Goal: Task Accomplishment & Management: Manage account settings

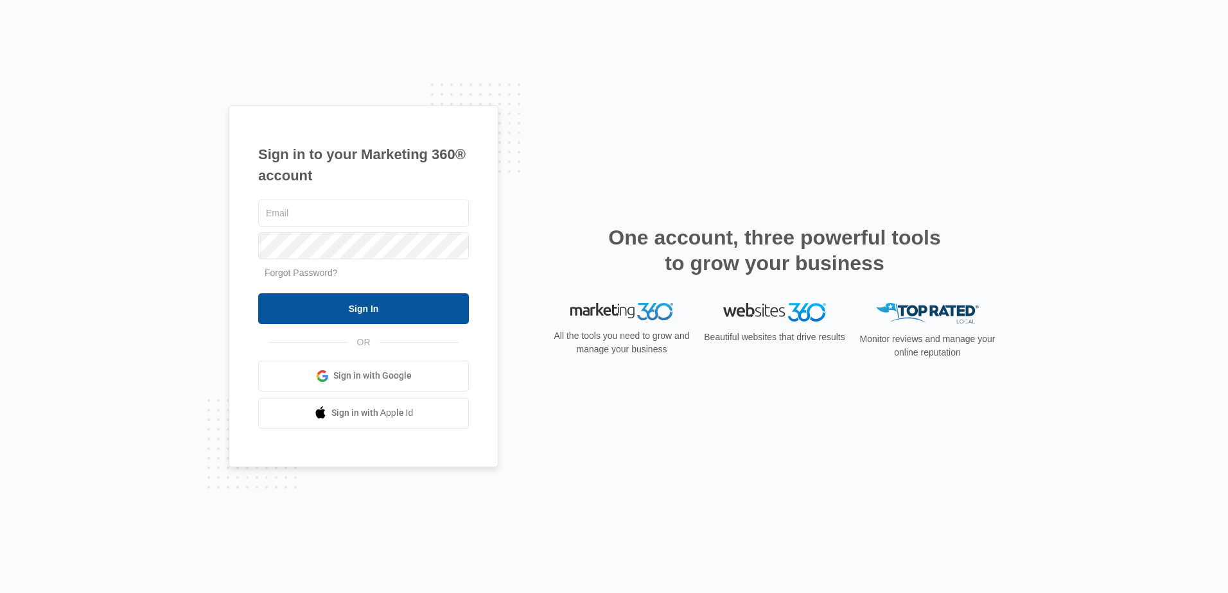
type input "[PERSON_NAME][EMAIL_ADDRESS][DOMAIN_NAME]"
click at [344, 310] on input "Sign In" at bounding box center [363, 309] width 211 height 31
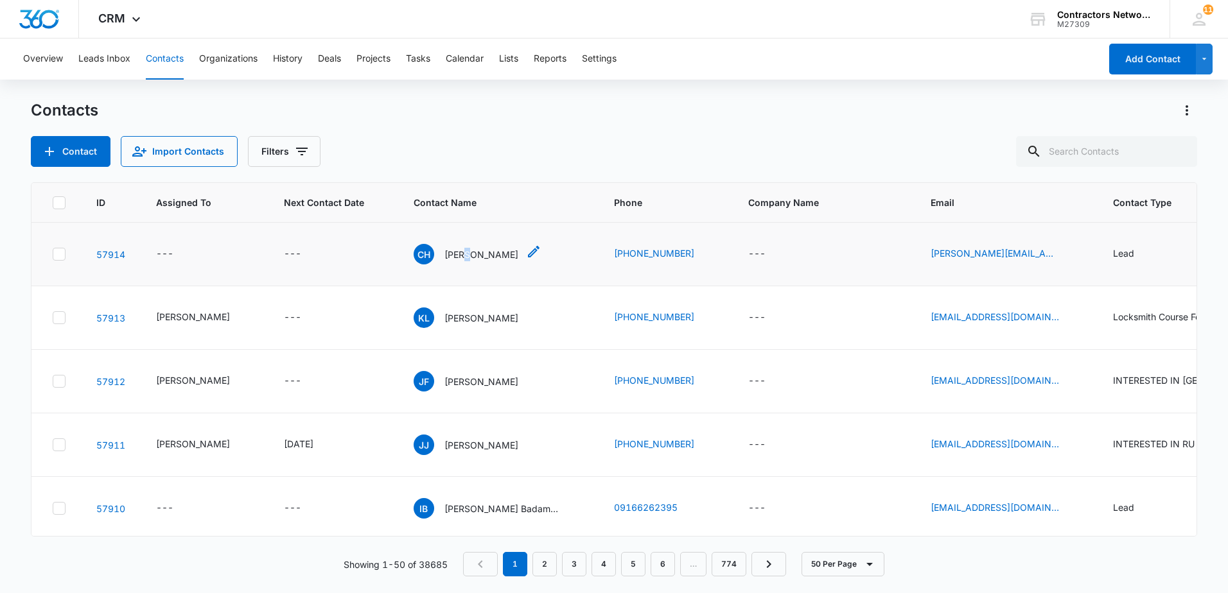
click at [457, 255] on p "[PERSON_NAME]" at bounding box center [481, 254] width 74 height 13
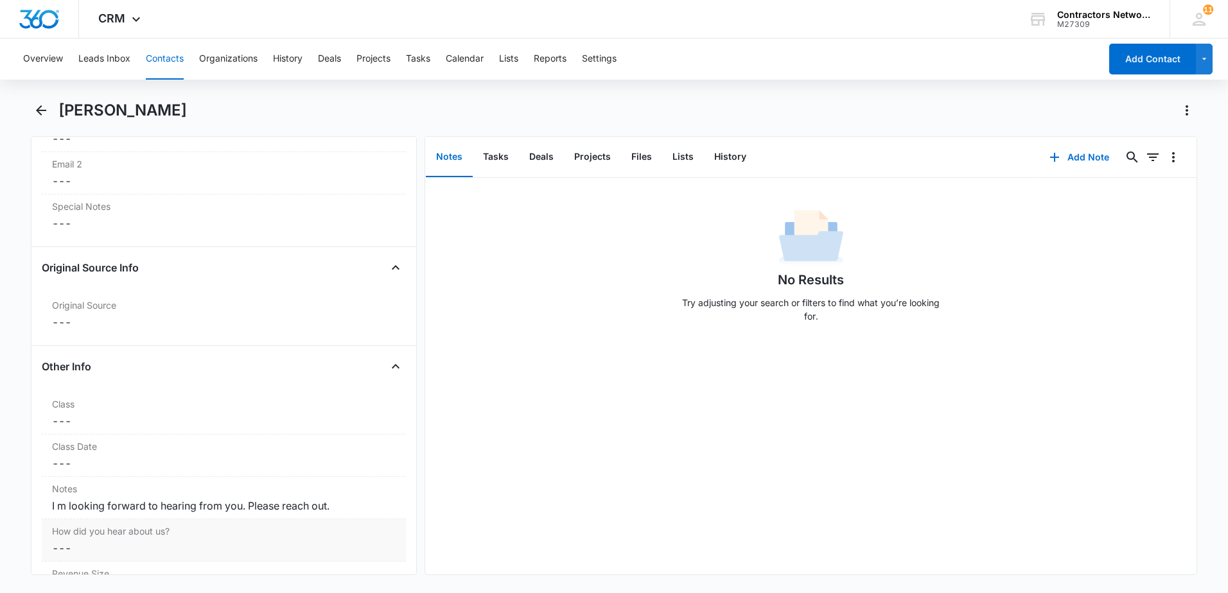
scroll to position [1413, 0]
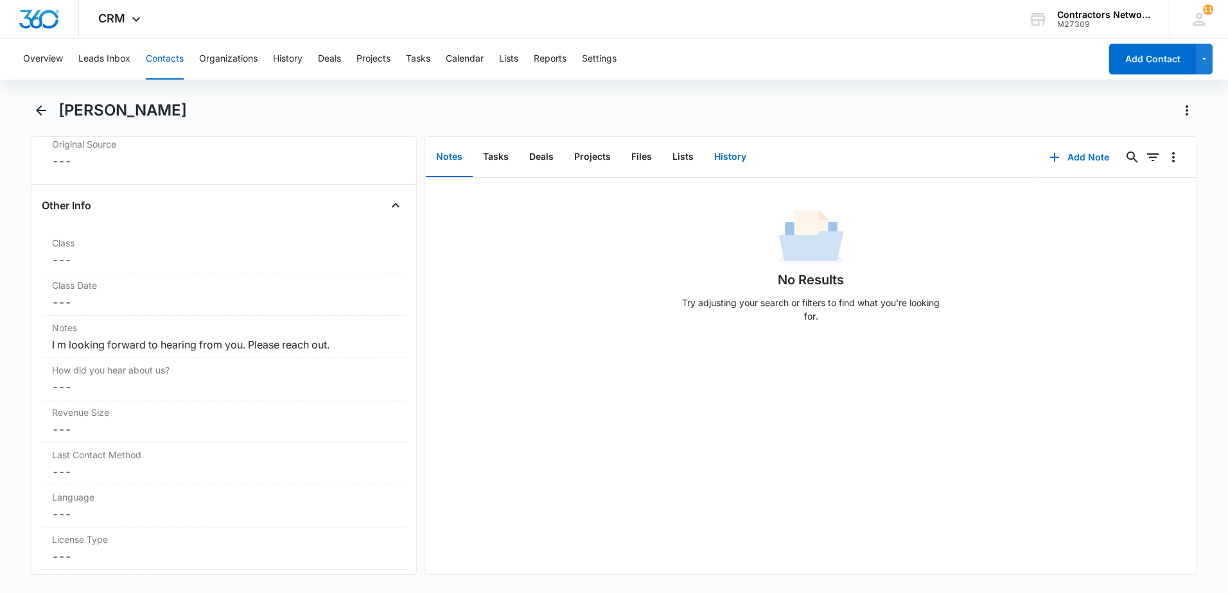
click at [753, 155] on button "History" at bounding box center [730, 157] width 53 height 40
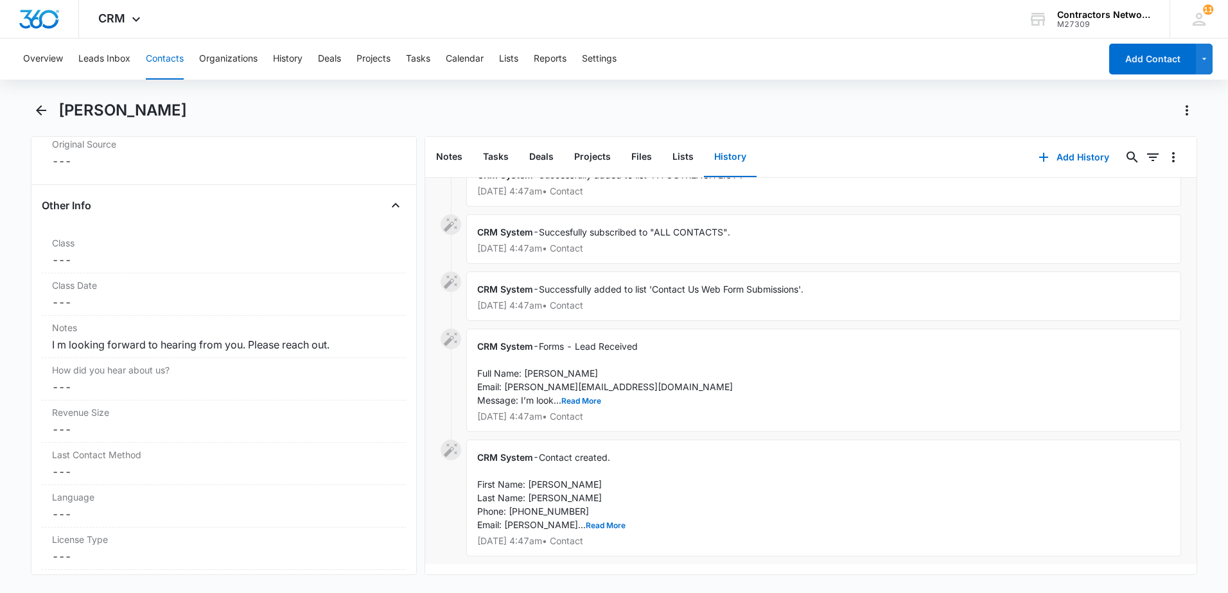
scroll to position [153, 0]
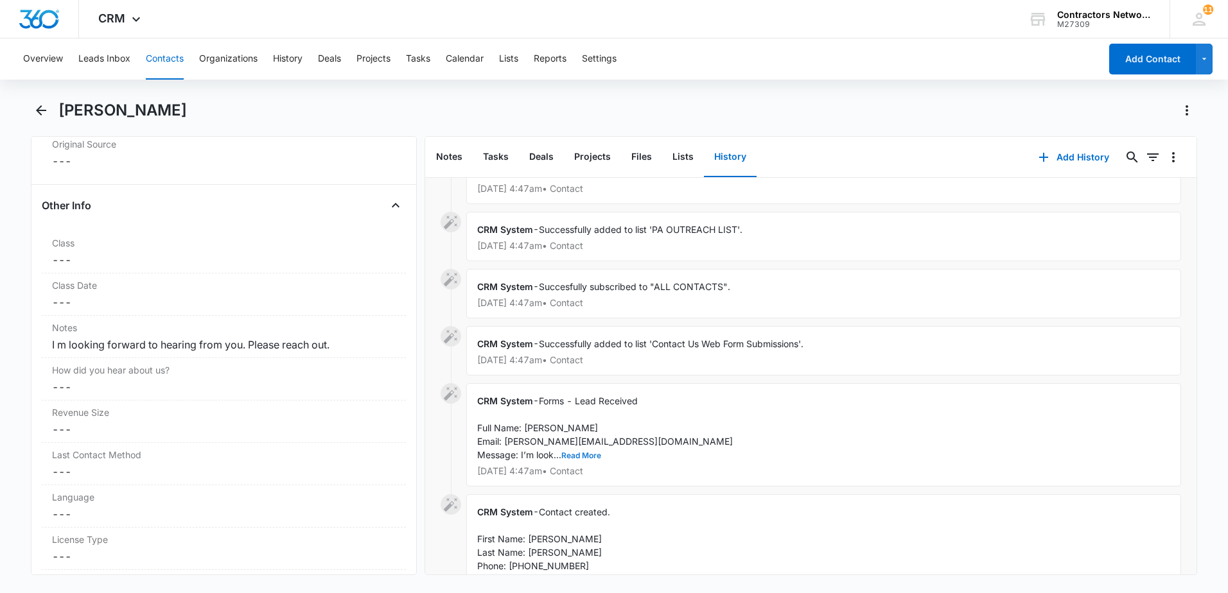
click at [588, 457] on button "Read More" at bounding box center [581, 456] width 40 height 8
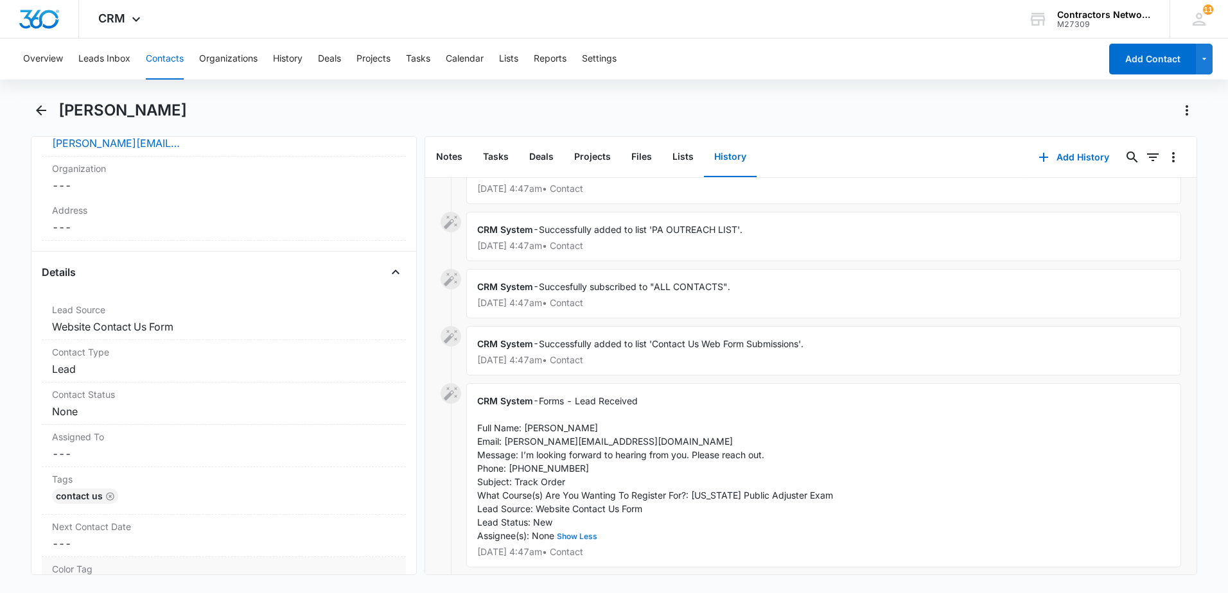
scroll to position [321, 0]
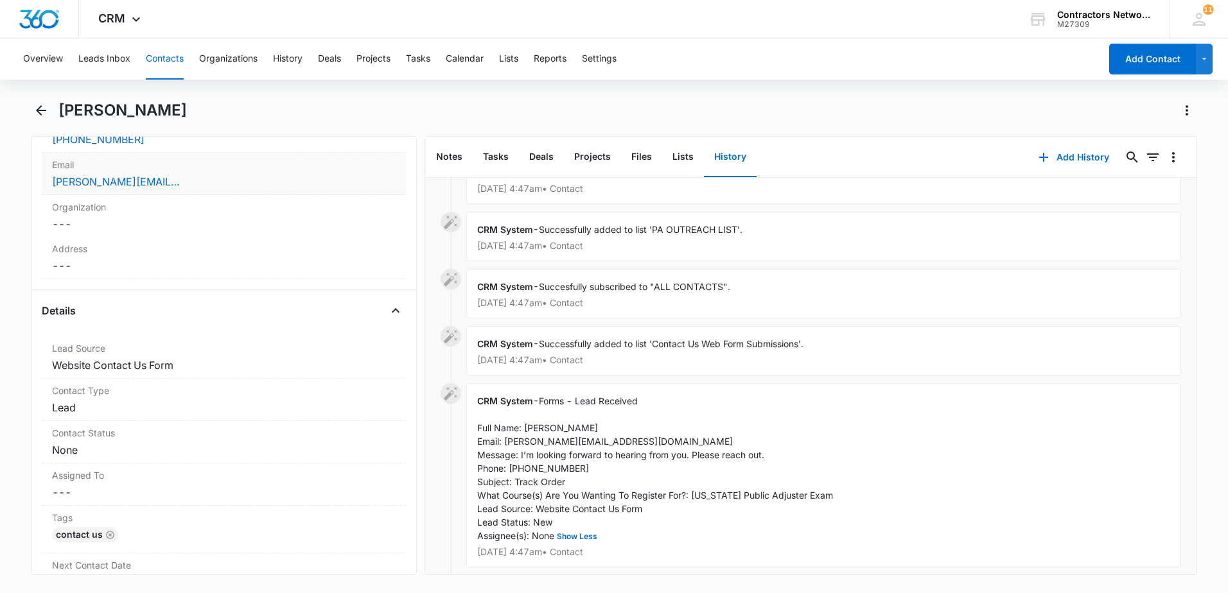
click at [270, 183] on div "[PERSON_NAME][EMAIL_ADDRESS][DOMAIN_NAME]" at bounding box center [224, 181] width 344 height 15
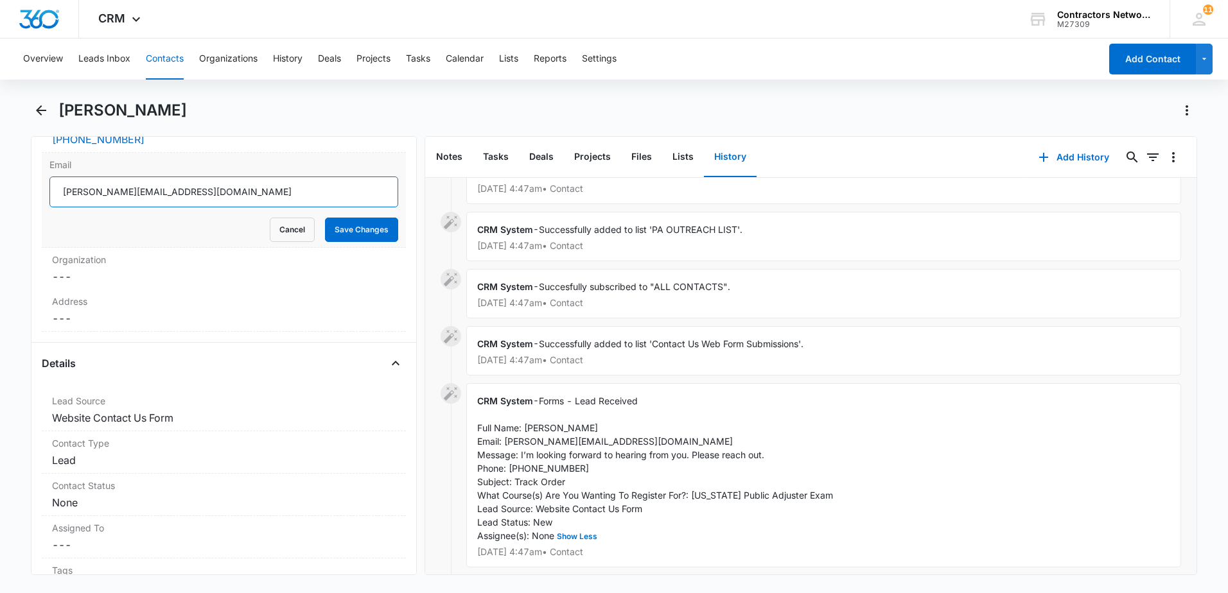
click at [272, 203] on input "[PERSON_NAME][EMAIL_ADDRESS][DOMAIN_NAME]" at bounding box center [223, 192] width 349 height 31
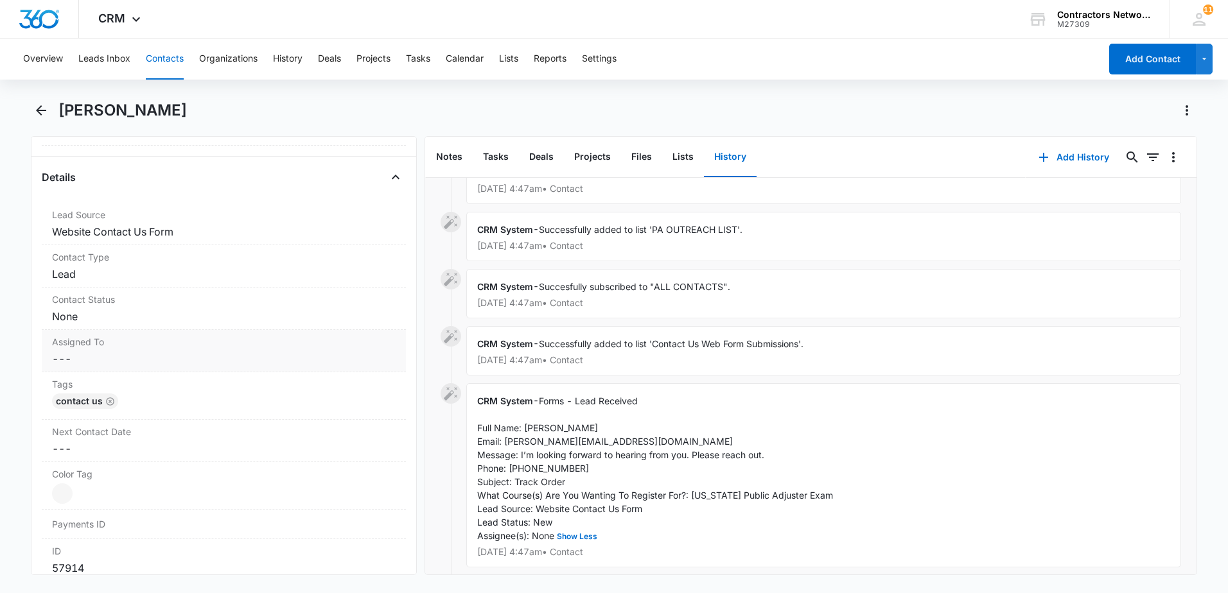
scroll to position [514, 0]
click at [181, 267] on dd "Cancel Save Changes Lead" at bounding box center [224, 267] width 344 height 15
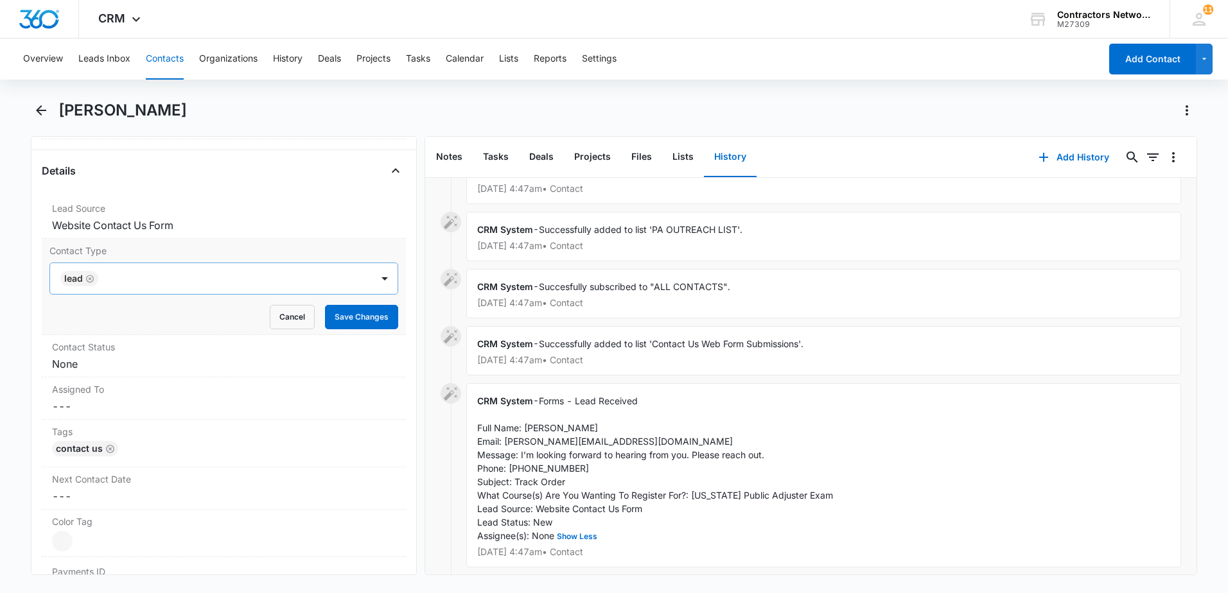
click at [91, 279] on icon "Remove Lead" at bounding box center [89, 279] width 9 height 10
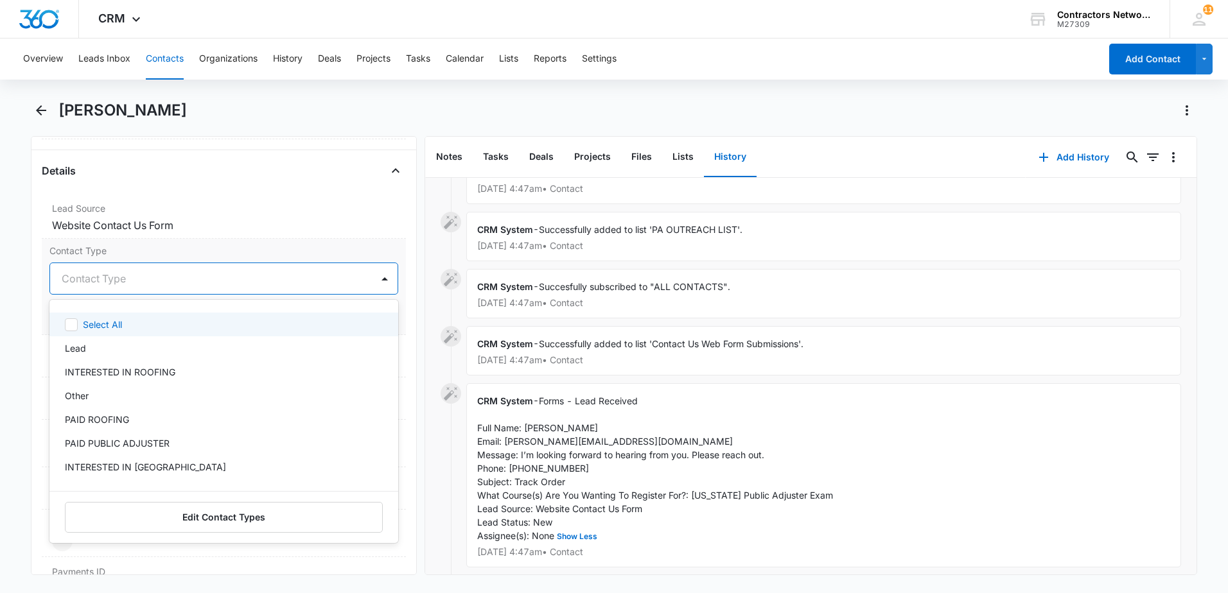
click at [91, 284] on div at bounding box center [209, 279] width 294 height 18
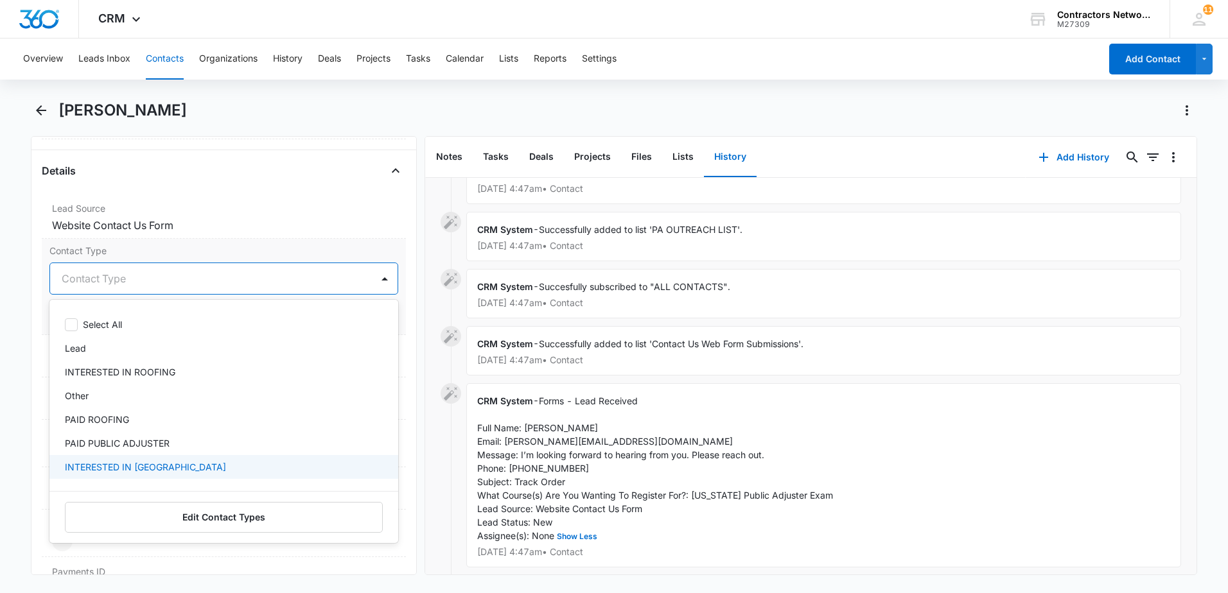
click at [123, 465] on p "INTERESTED IN [GEOGRAPHIC_DATA]" at bounding box center [145, 466] width 161 height 13
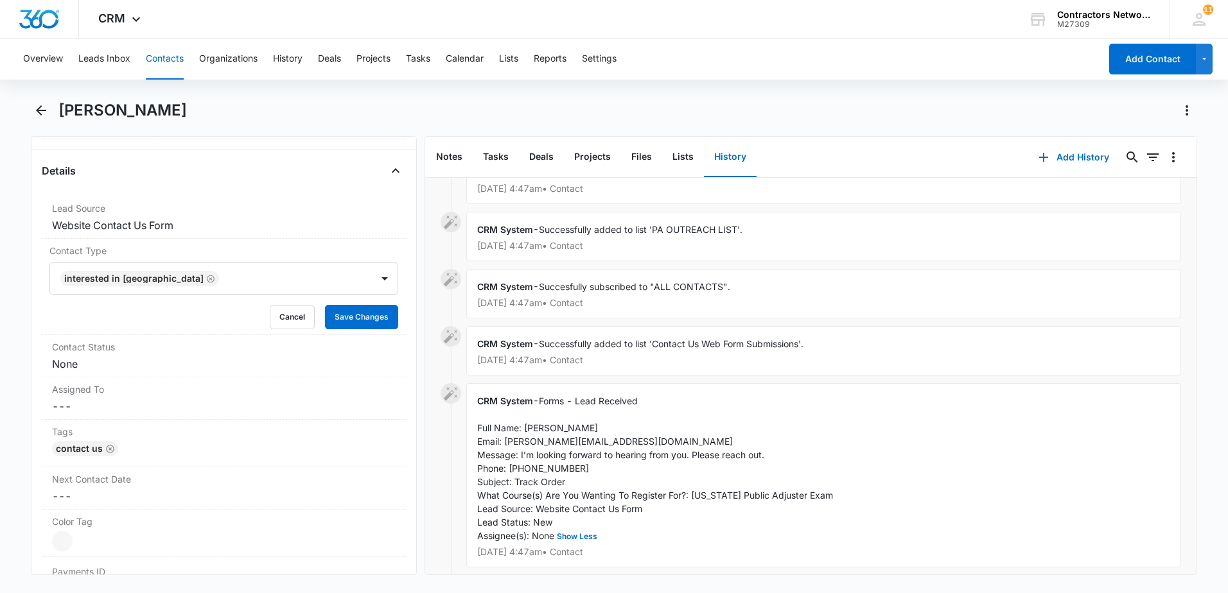
click at [315, 184] on div "Details Lead Source Cancel Save Changes Website Contact Us Form Contact Type IN…" at bounding box center [224, 421] width 364 height 521
drag, startPoint x: 347, startPoint y: 320, endPoint x: 335, endPoint y: 322, distance: 13.0
click at [344, 321] on button "Save Changes" at bounding box center [361, 317] width 73 height 24
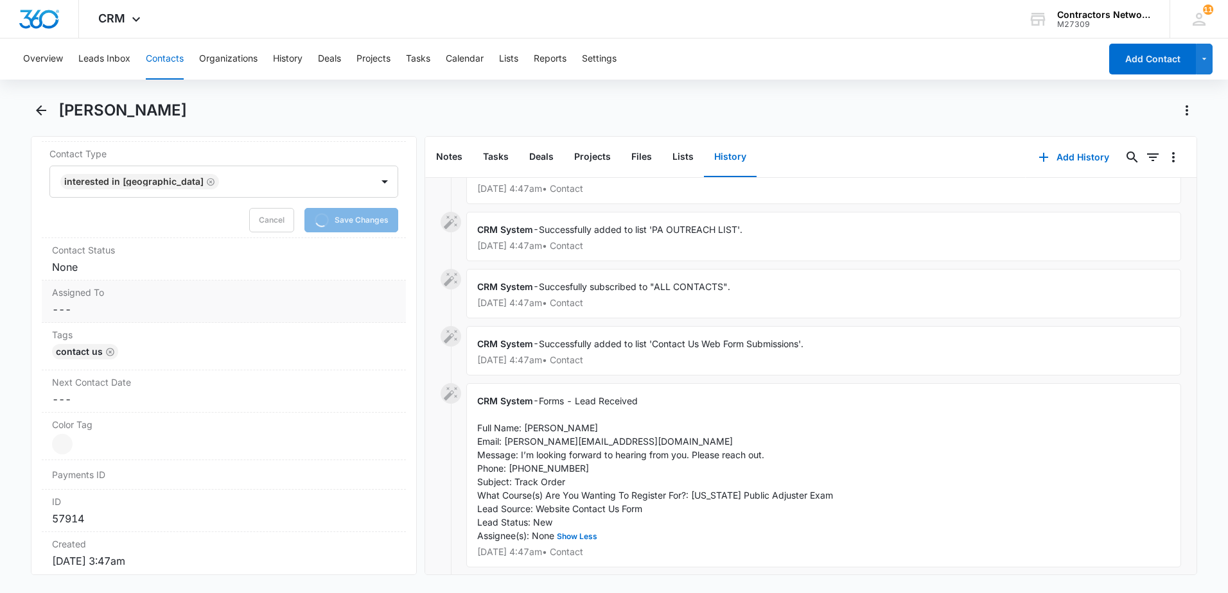
scroll to position [642, 0]
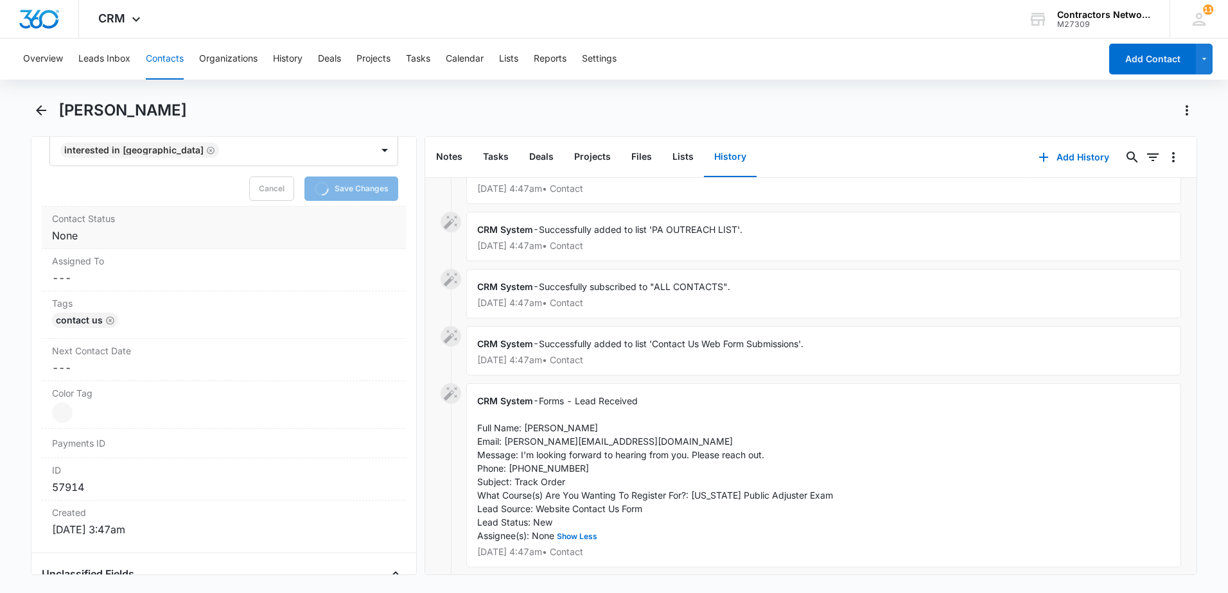
click at [128, 244] on div "Contact Status Cancel Save Changes None" at bounding box center [224, 228] width 364 height 42
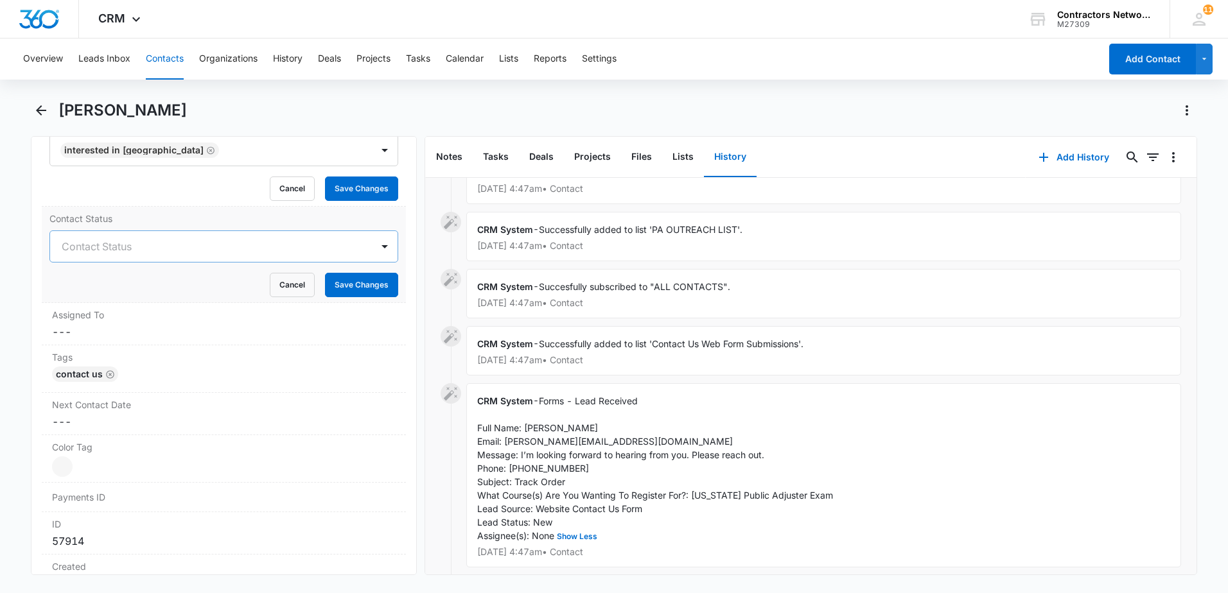
click at [76, 256] on div "Contact Status" at bounding box center [211, 246] width 322 height 31
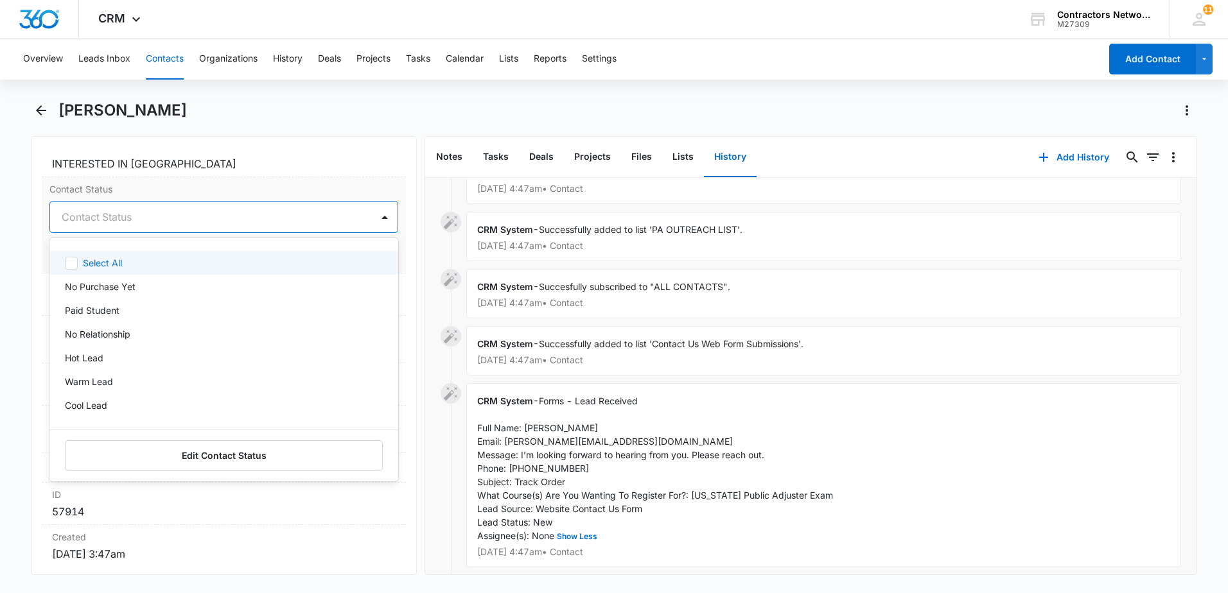
scroll to position [635, 0]
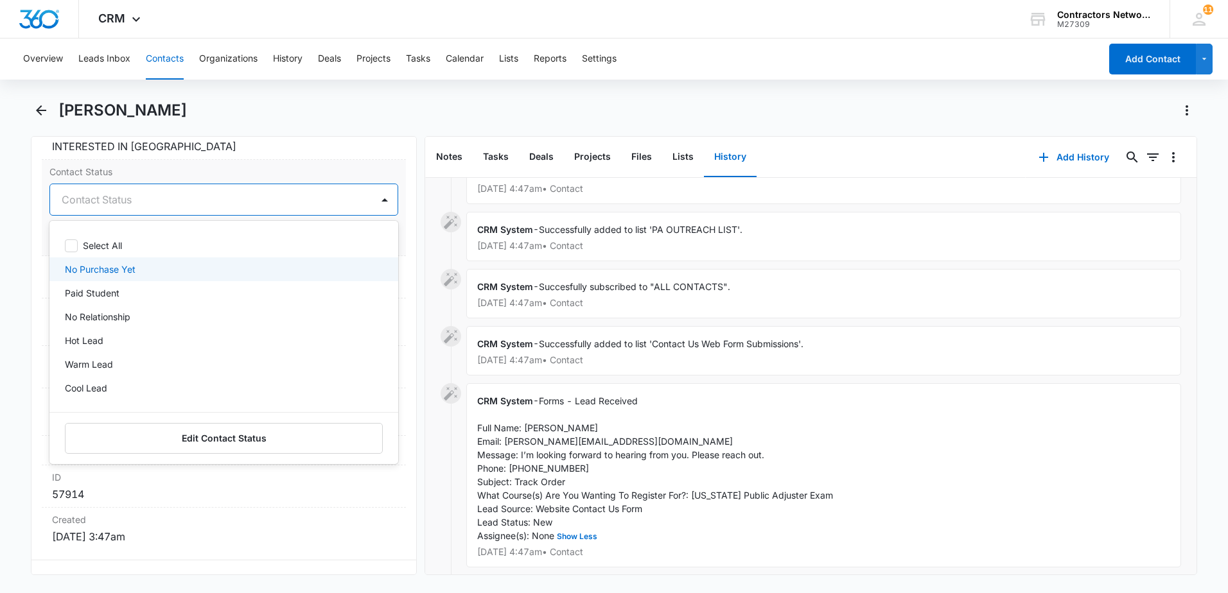
click at [97, 270] on p "No Purchase Yet" at bounding box center [100, 269] width 71 height 13
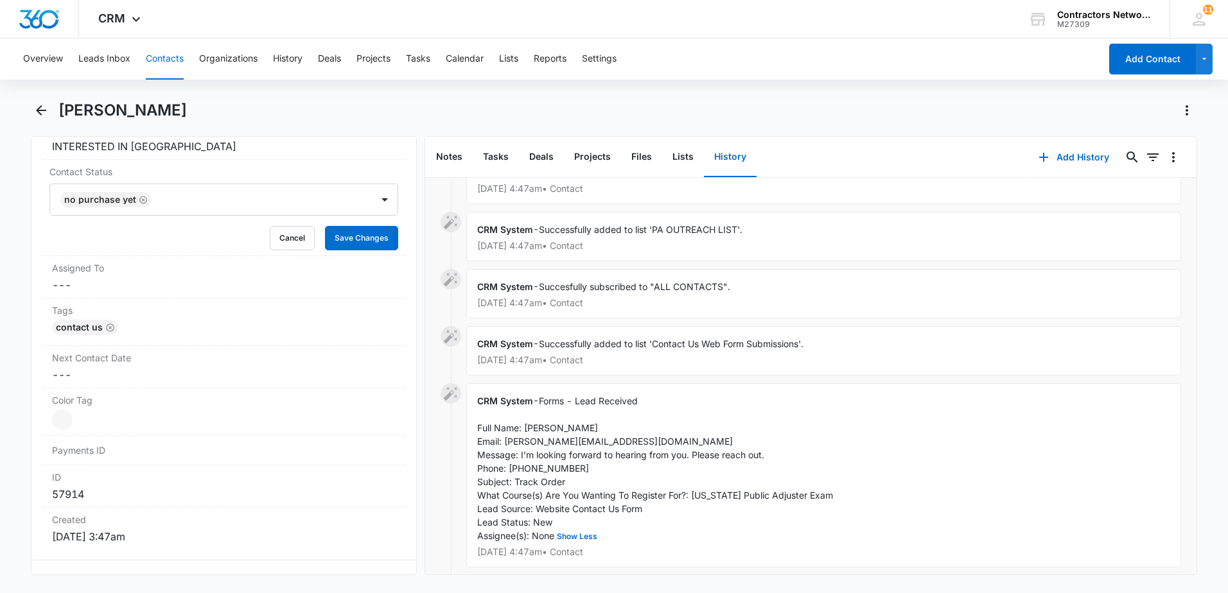
click at [40, 279] on div "Remove CH [PERSON_NAME] Contact Info Name Cancel Save Changes [PERSON_NAME] Pho…" at bounding box center [224, 355] width 386 height 439
drag, startPoint x: 355, startPoint y: 241, endPoint x: 311, endPoint y: 242, distance: 43.0
click at [350, 242] on button "Save Changes" at bounding box center [361, 238] width 73 height 24
click at [159, 293] on div "Assigned To Cancel Save Changes ---" at bounding box center [224, 277] width 364 height 42
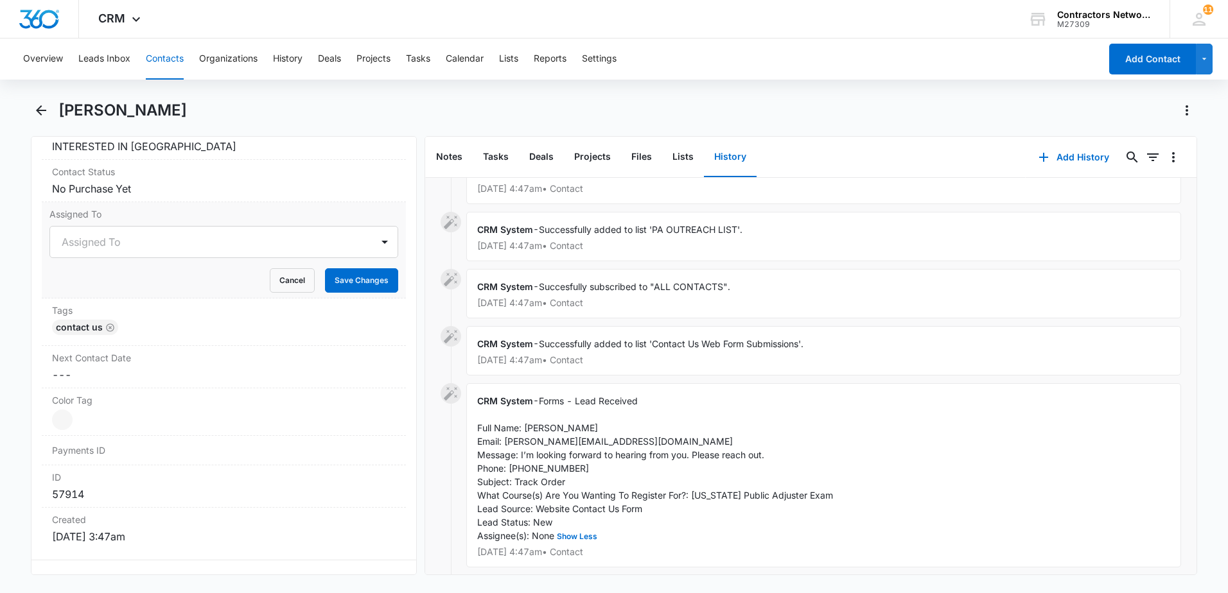
click at [97, 301] on dl "Lead Source Cancel Save Changes Website Contact Us Form Contact Type Cancel Sav…" at bounding box center [224, 312] width 364 height 475
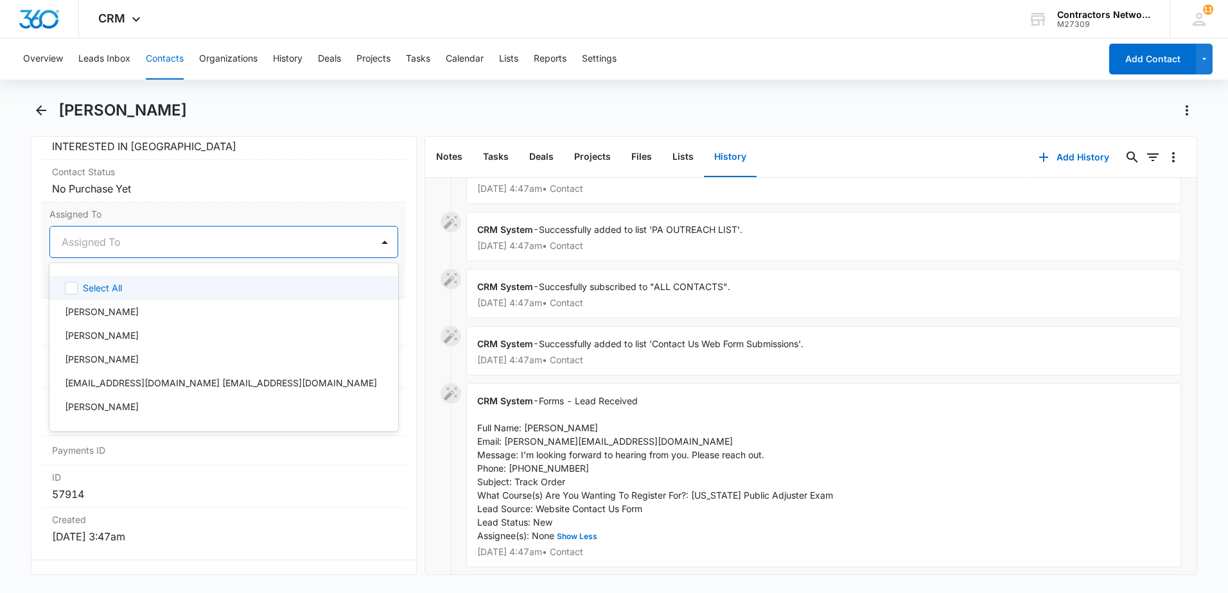
click at [120, 250] on div at bounding box center [209, 242] width 294 height 18
click at [112, 313] on p "[PERSON_NAME]" at bounding box center [102, 311] width 74 height 13
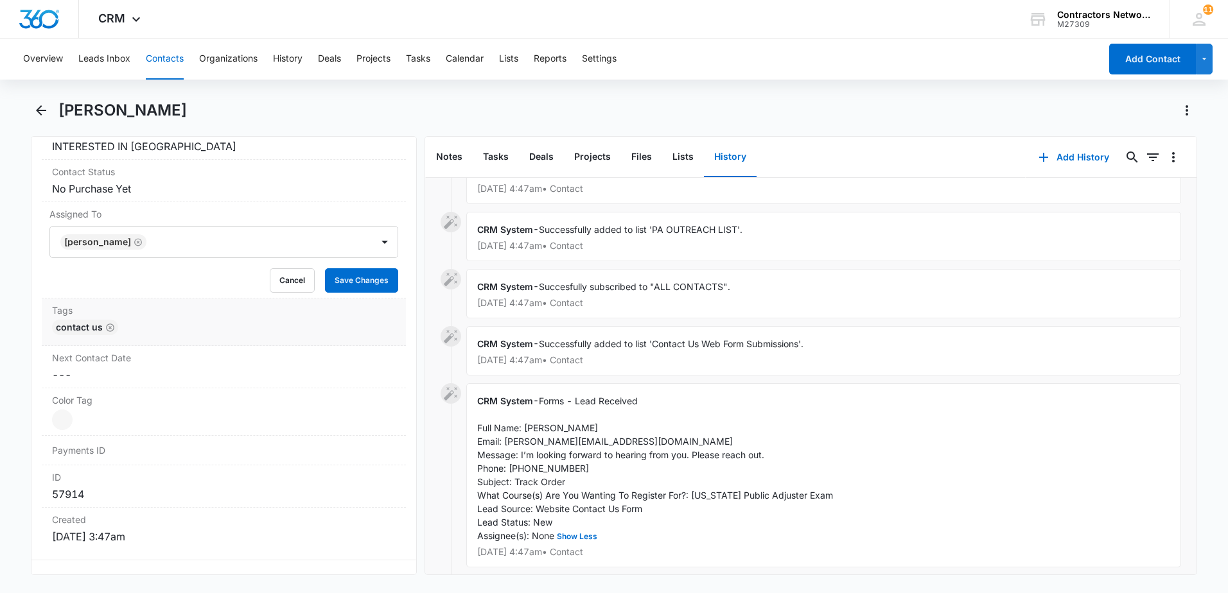
click at [44, 326] on div "Tags Cancel Save Changes Contact Us" at bounding box center [224, 323] width 364 height 48
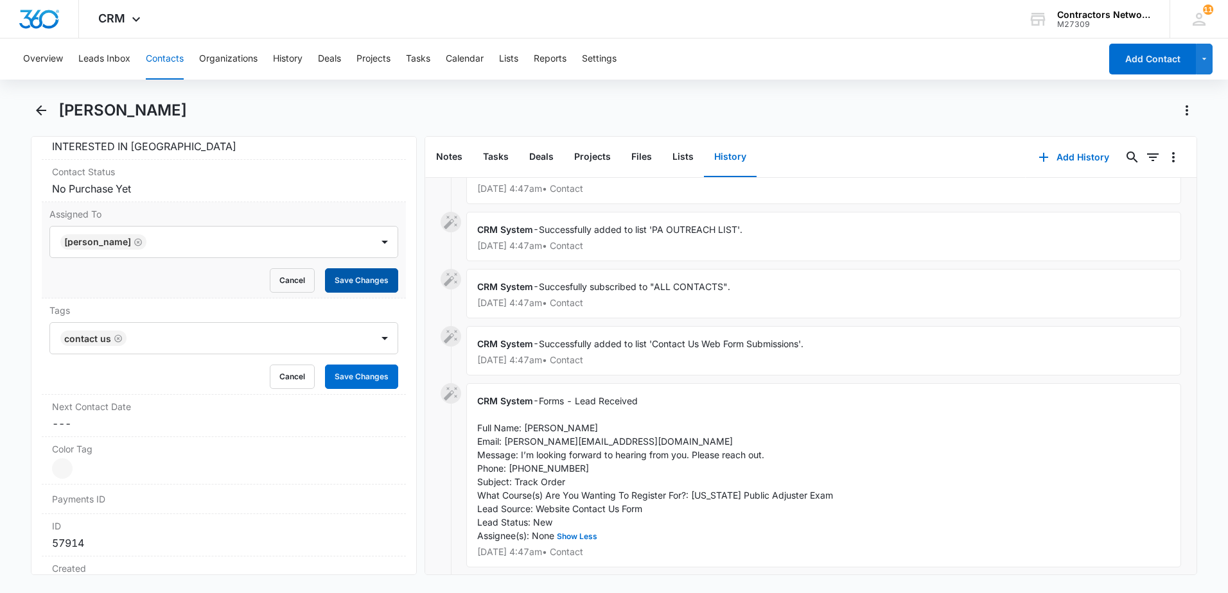
click at [337, 278] on button "Save Changes" at bounding box center [361, 280] width 73 height 24
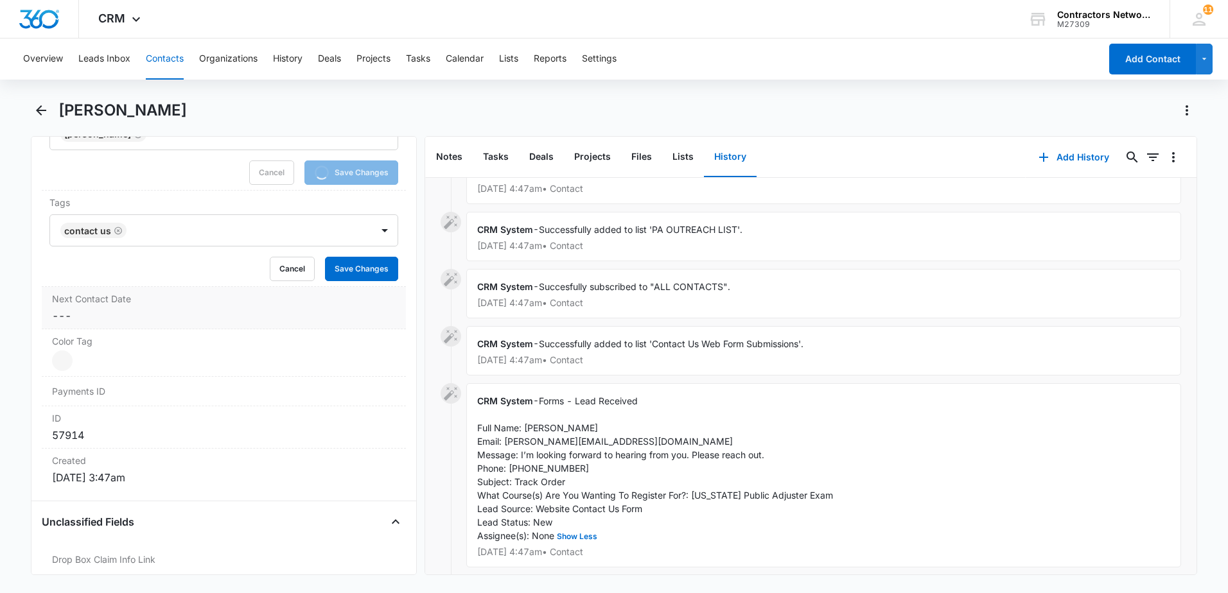
scroll to position [764, 0]
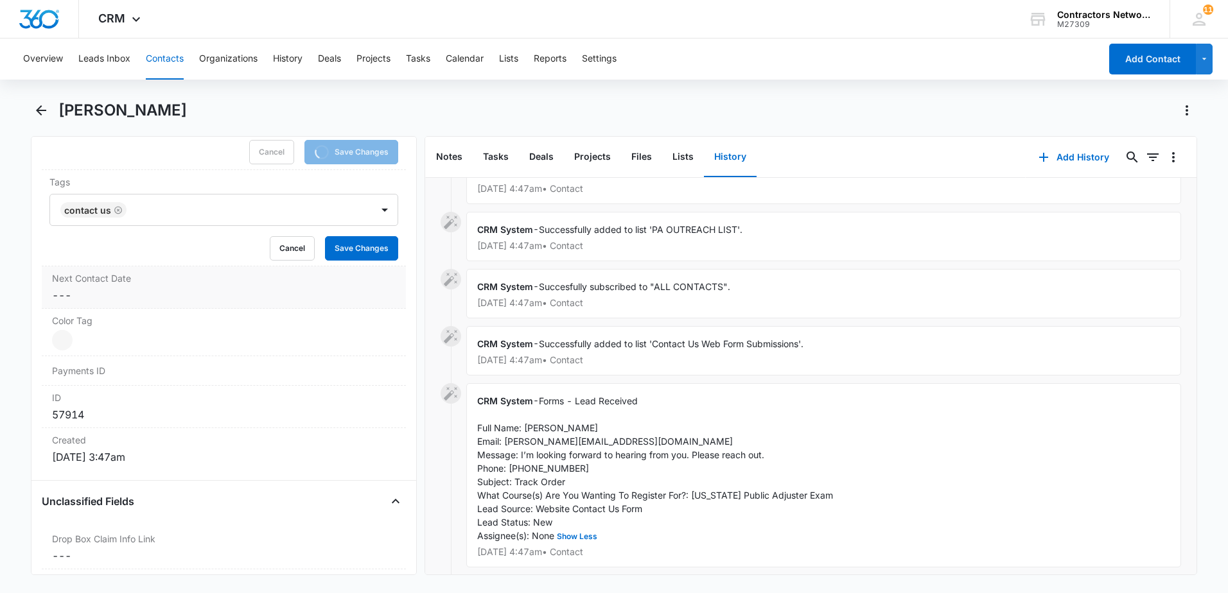
click at [112, 296] on dd "Cancel Save Changes ---" at bounding box center [224, 295] width 344 height 15
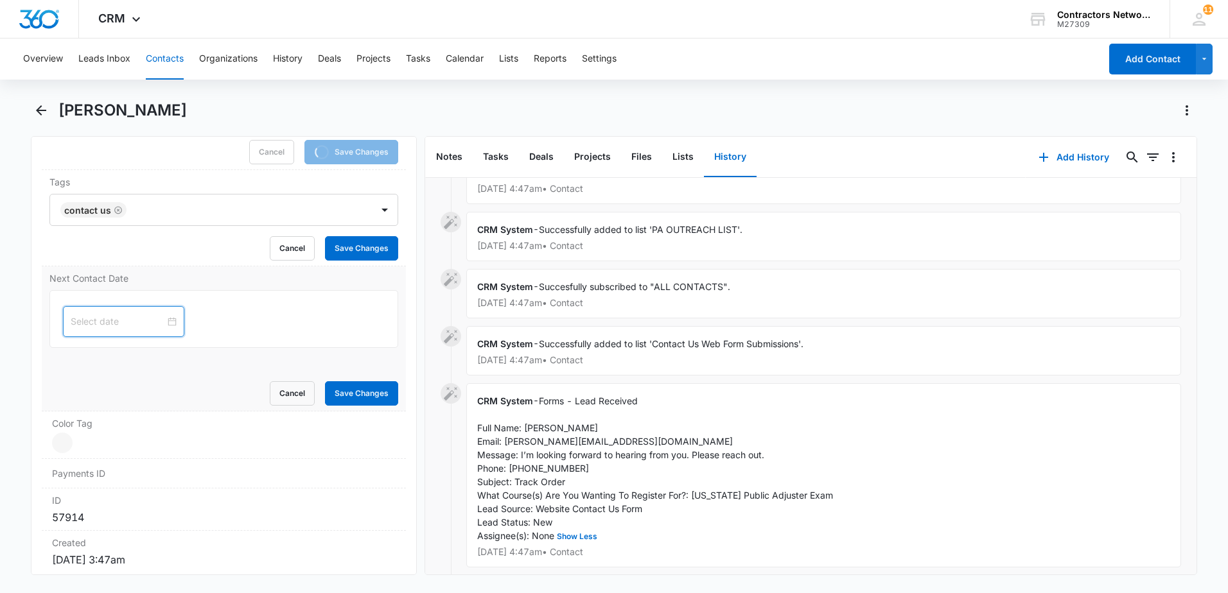
click at [94, 328] on input at bounding box center [118, 322] width 94 height 14
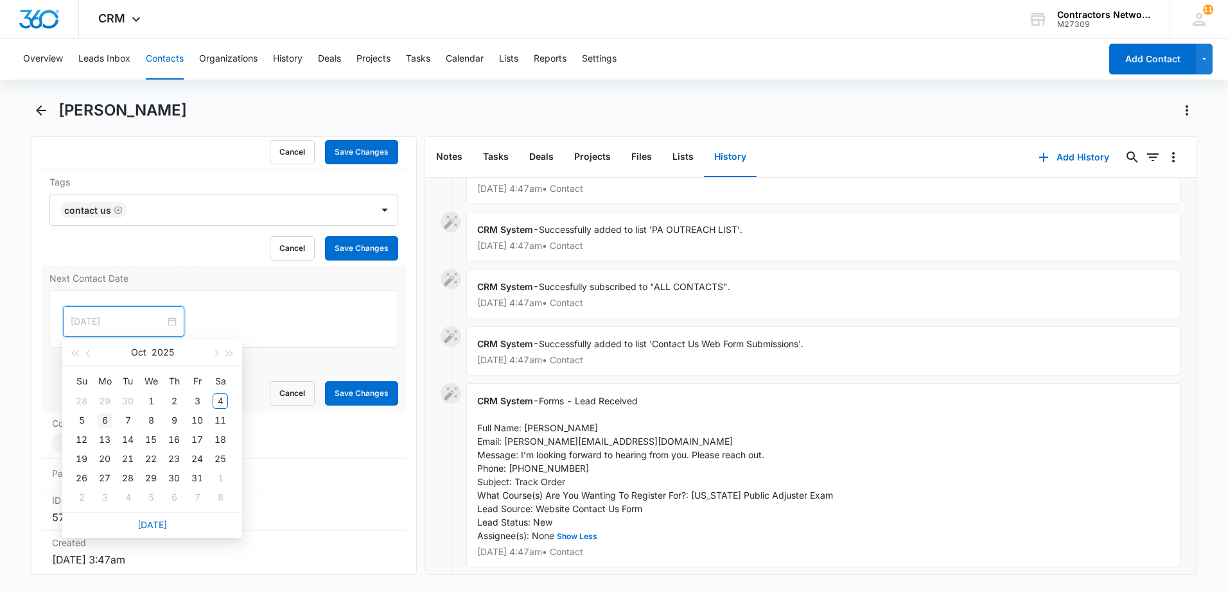
type input "[DATE]"
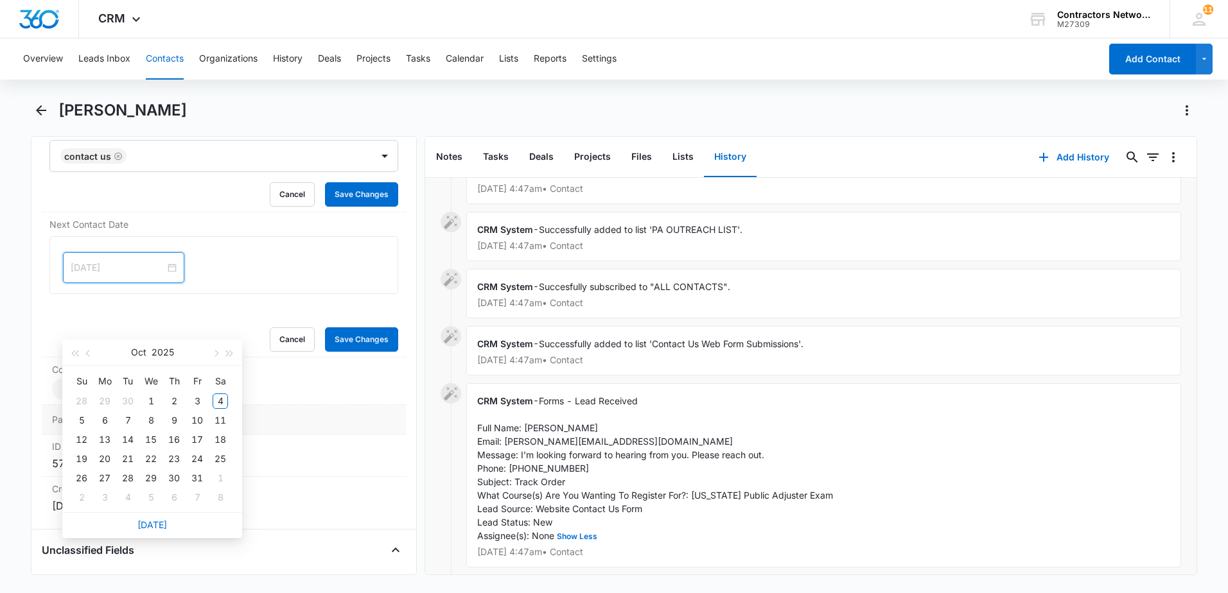
drag, startPoint x: 107, startPoint y: 421, endPoint x: 116, endPoint y: 417, distance: 10.6
click at [107, 421] on div "6" at bounding box center [104, 420] width 15 height 15
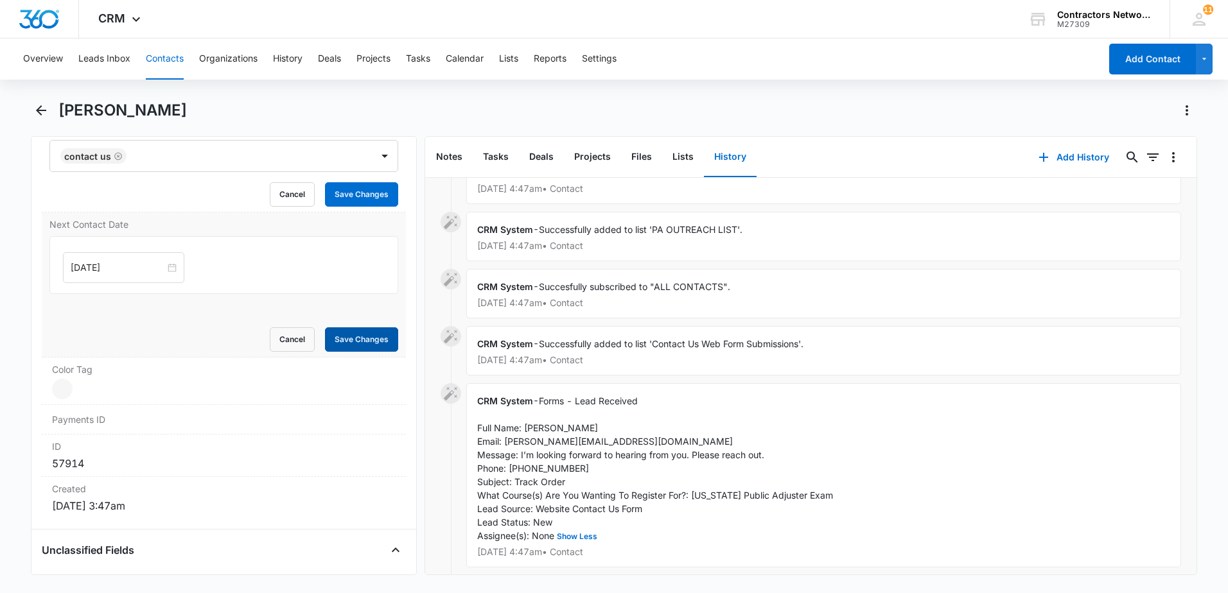
drag, startPoint x: 364, startPoint y: 335, endPoint x: 308, endPoint y: 342, distance: 56.2
click at [359, 337] on button "Save Changes" at bounding box center [361, 340] width 73 height 24
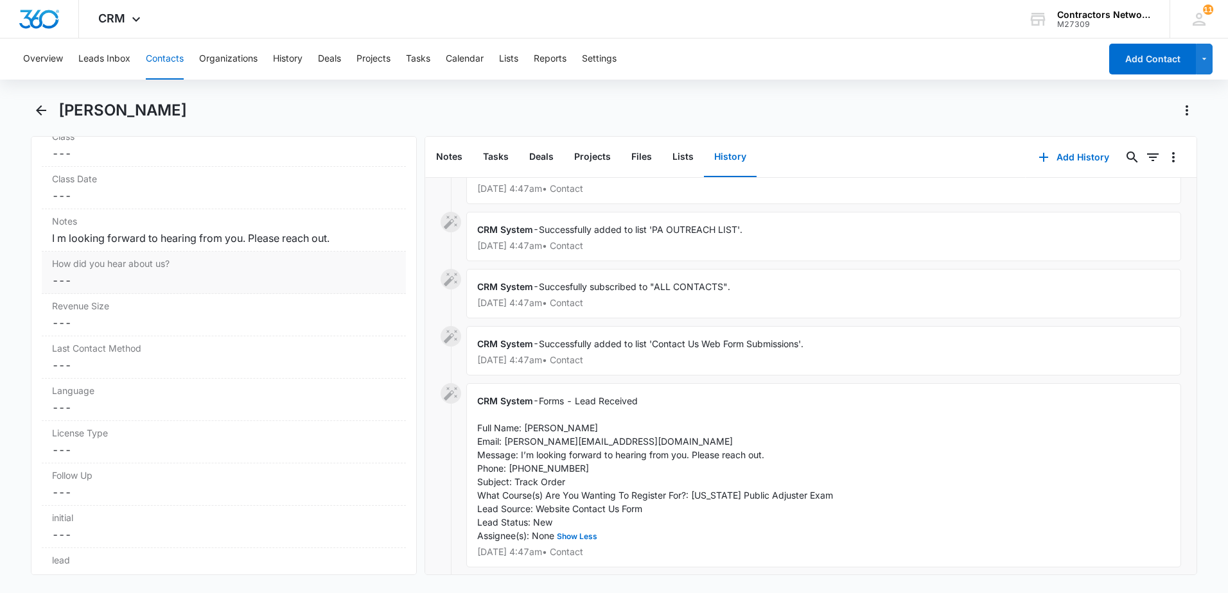
scroll to position [1624, 0]
click at [49, 234] on div "Notes Cancel Save Changes I m looking forward to hearing from you. Please reach…" at bounding box center [224, 227] width 364 height 42
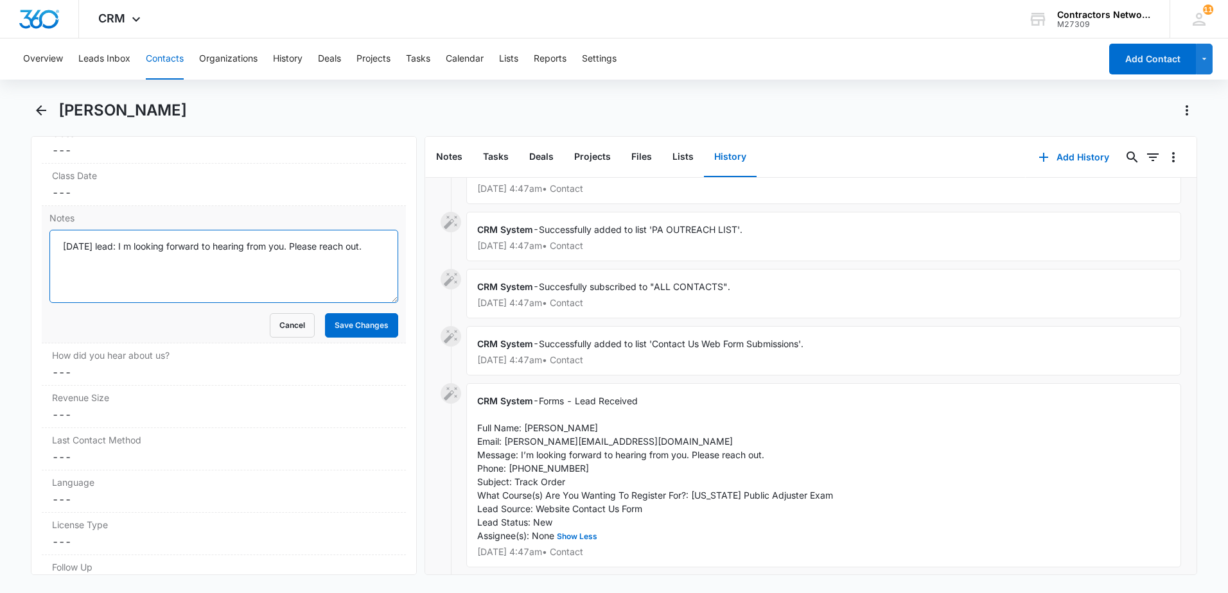
click at [212, 280] on textarea "[DATE] lead: I m looking forward to hearing from you. Please reach out." at bounding box center [223, 266] width 349 height 73
type textarea "[DATE] lead: I m looking forward to hearing from you. Please reach out. // emai…"
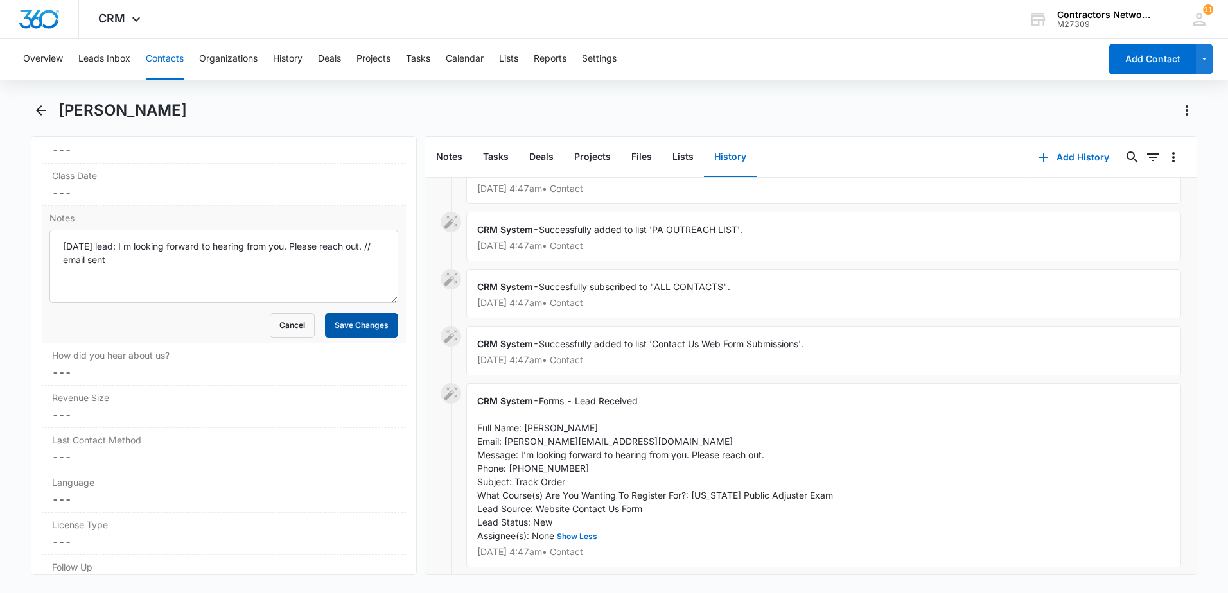
click at [367, 327] on button "Save Changes" at bounding box center [361, 325] width 73 height 24
